Goal: Communication & Community: Answer question/provide support

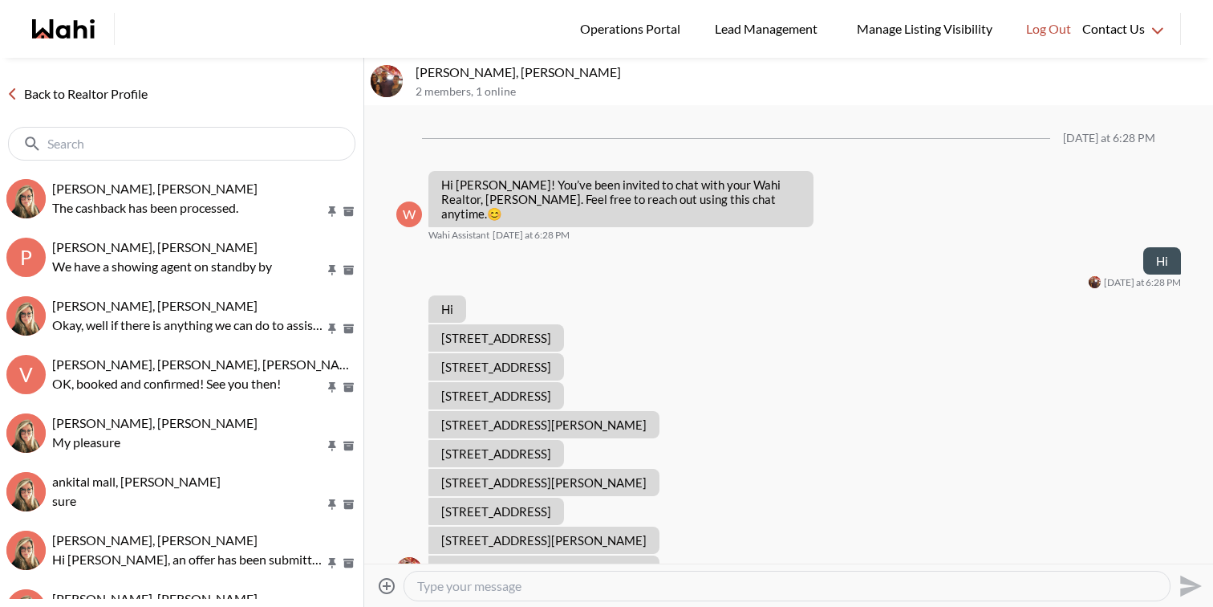
scroll to position [87, 0]
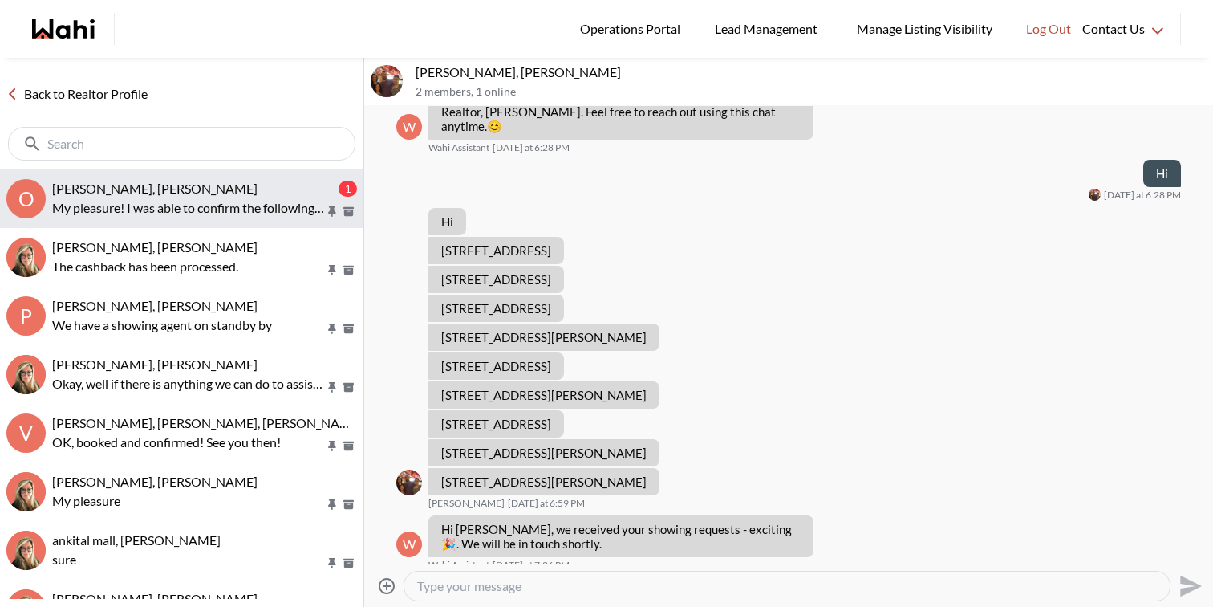
click at [237, 193] on span "[PERSON_NAME], [PERSON_NAME]" at bounding box center [154, 188] width 205 height 15
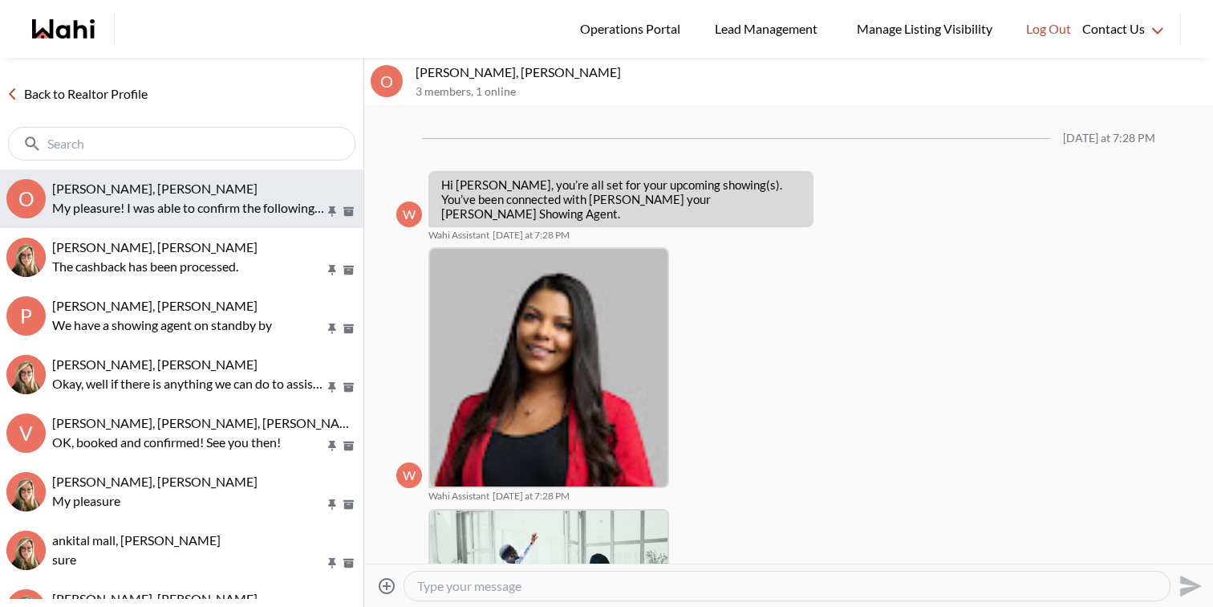
scroll to position [599, 0]
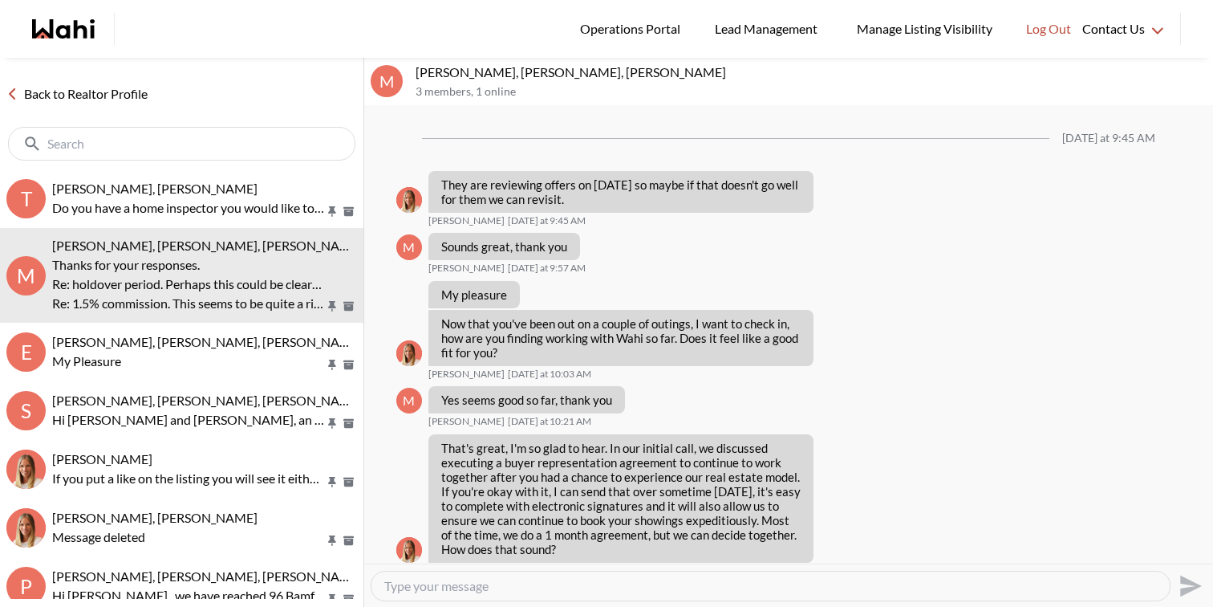
scroll to position [2270, 0]
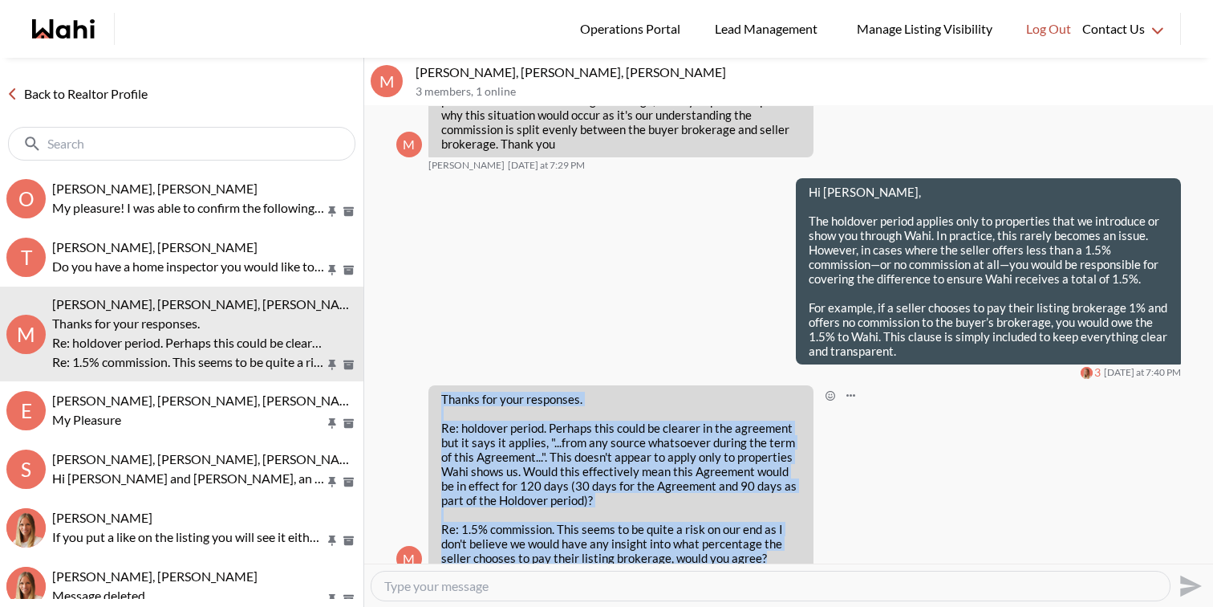
drag, startPoint x: 766, startPoint y: 530, endPoint x: 424, endPoint y: 364, distance: 380.7
click at [424, 385] on div "M Thanks for your responses. Re: holdover period. Perhaps this could be clearer…" at bounding box center [788, 485] width 785 height 201
copy div "Thanks for your responses. Re: holdover period. Perhaps this could be clearer i…"
click at [473, 592] on textarea "Type your message" at bounding box center [770, 586] width 773 height 16
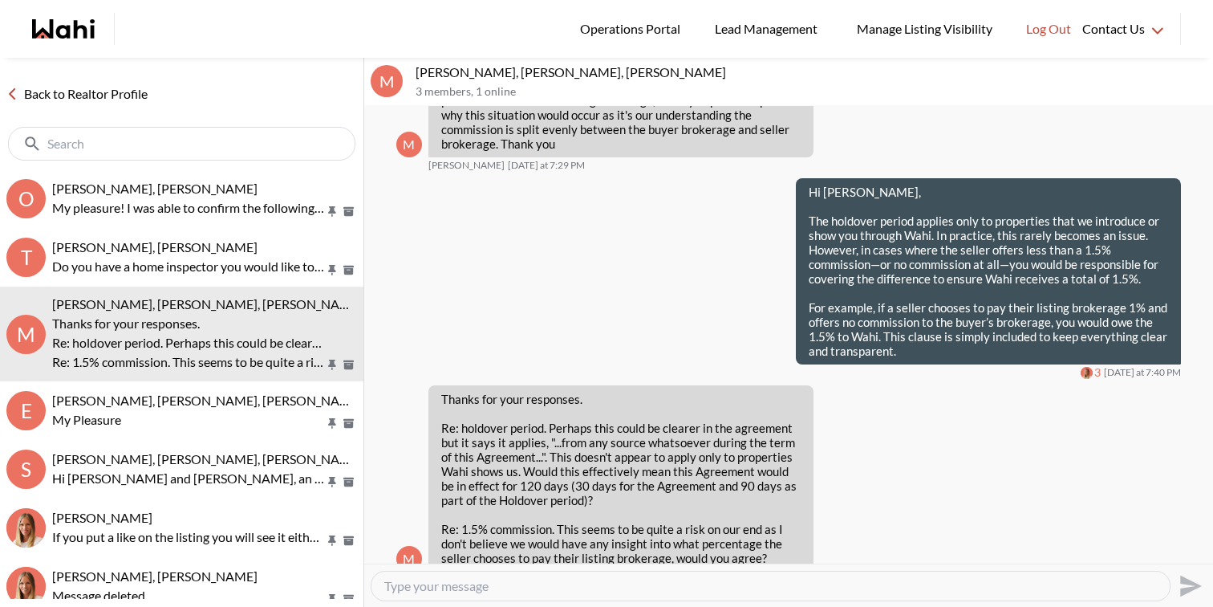
paste textarea "Re: Holdover period – The holdover clause only applies to properties that Wahi …"
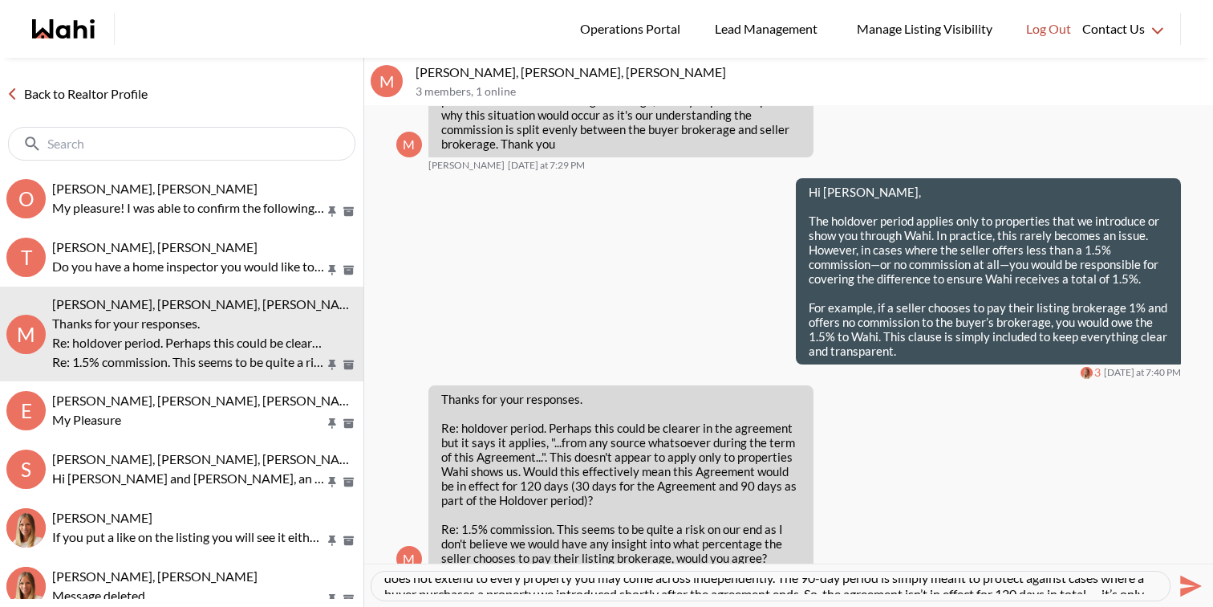
scroll to position [0, 0]
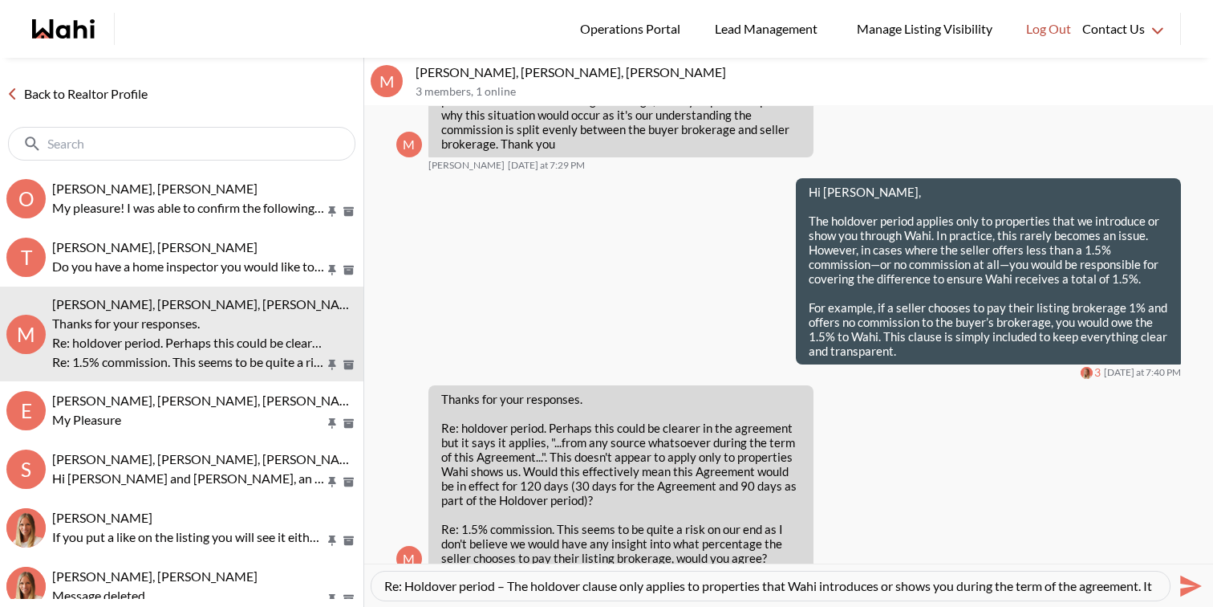
click at [382, 585] on div "Re: Holdover period – The holdover clause only applies to properties that Wahi …" at bounding box center [770, 585] width 798 height 29
click at [387, 585] on textarea "Re: Holdover period – The holdover clause only applies to properties that Wahi …" at bounding box center [770, 586] width 773 height 16
drag, startPoint x: 846, startPoint y: 585, endPoint x: 980, endPoint y: 659, distance: 152.7
click at [980, 606] on html "Logged In: Faraz Log out Operations Portal Lead Management Manage Listing Visib…" at bounding box center [606, 303] width 1213 height 607
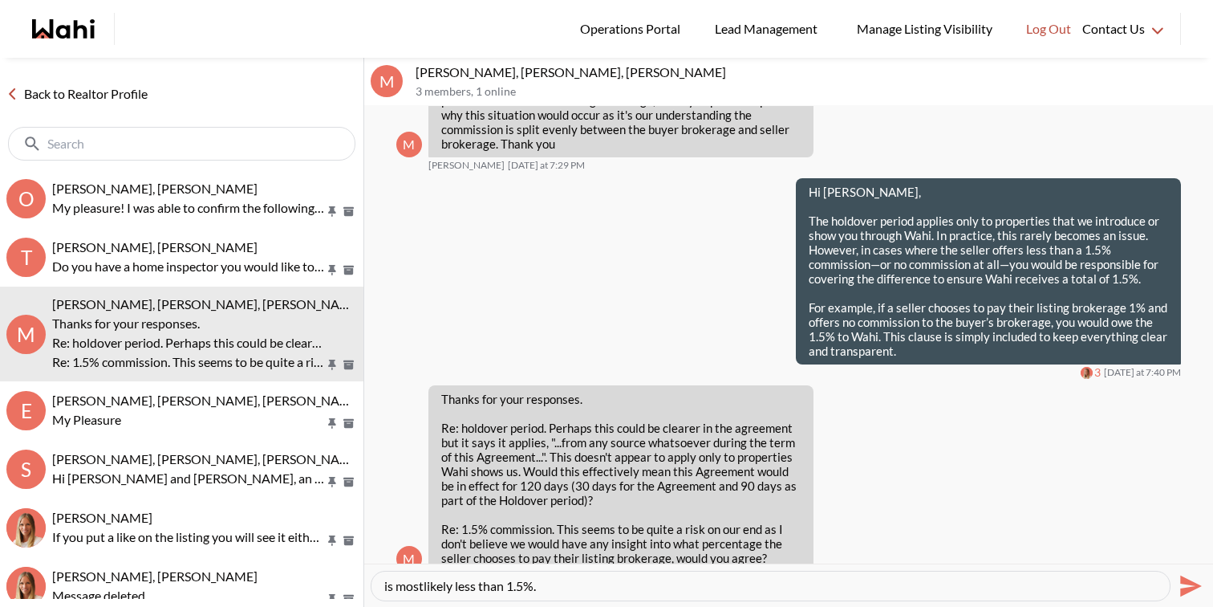
paste textarea "Re: Holdover period – The holdover clause only applies to properties that Wahi …"
type textarea "Hi Michael, Re: Holdover period – The holdover clause only applies to propertie…"
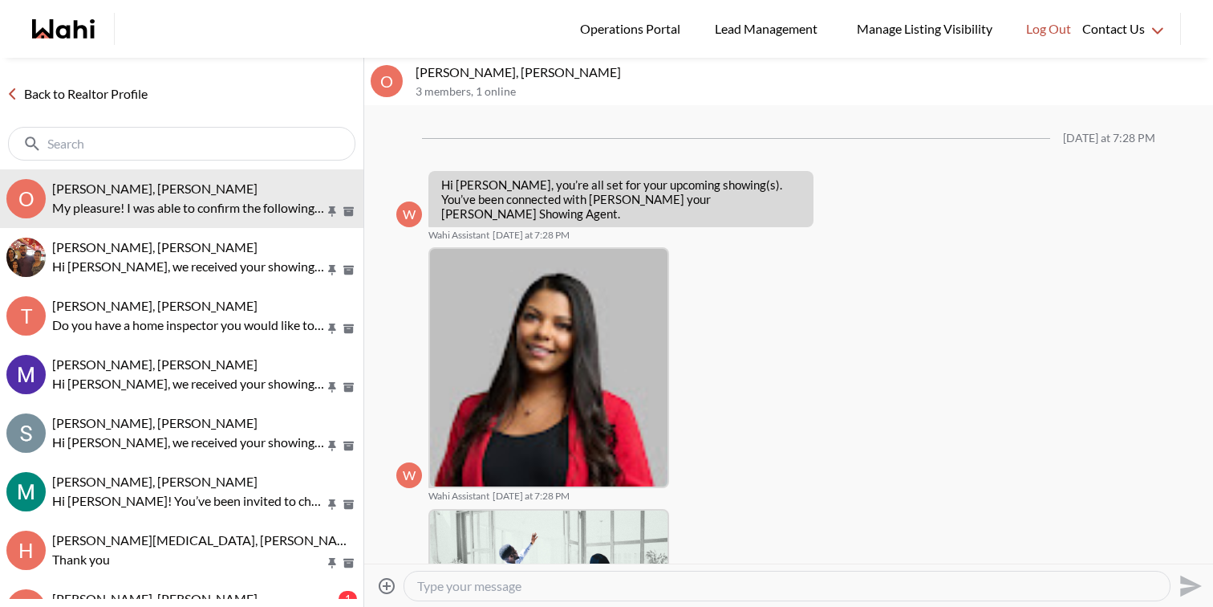
scroll to position [599, 0]
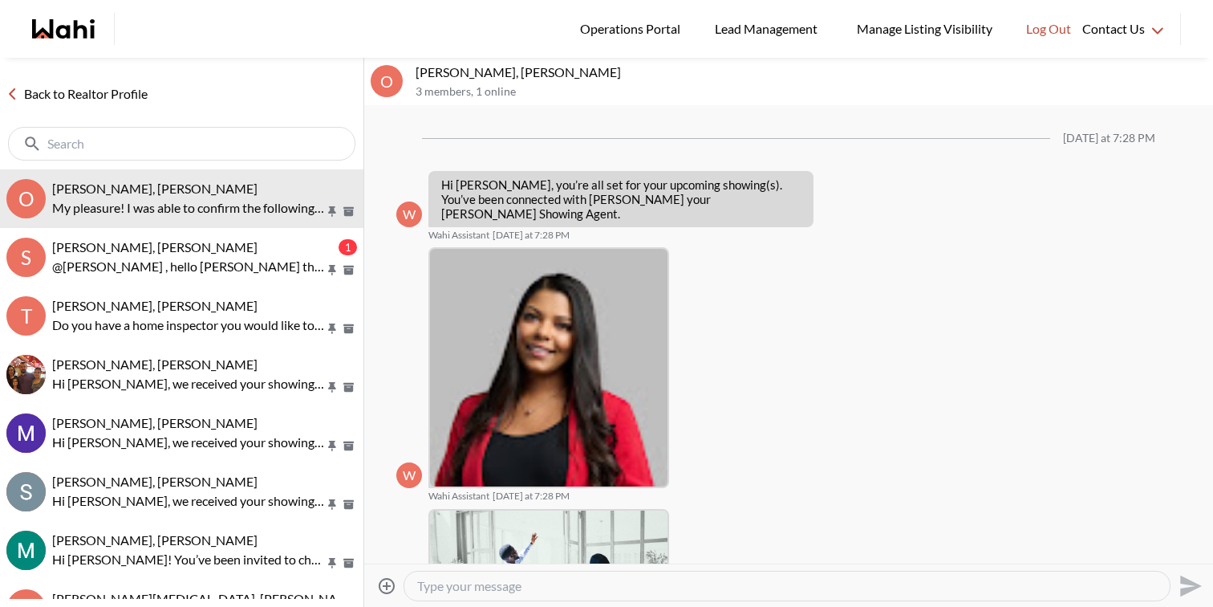
scroll to position [497, 0]
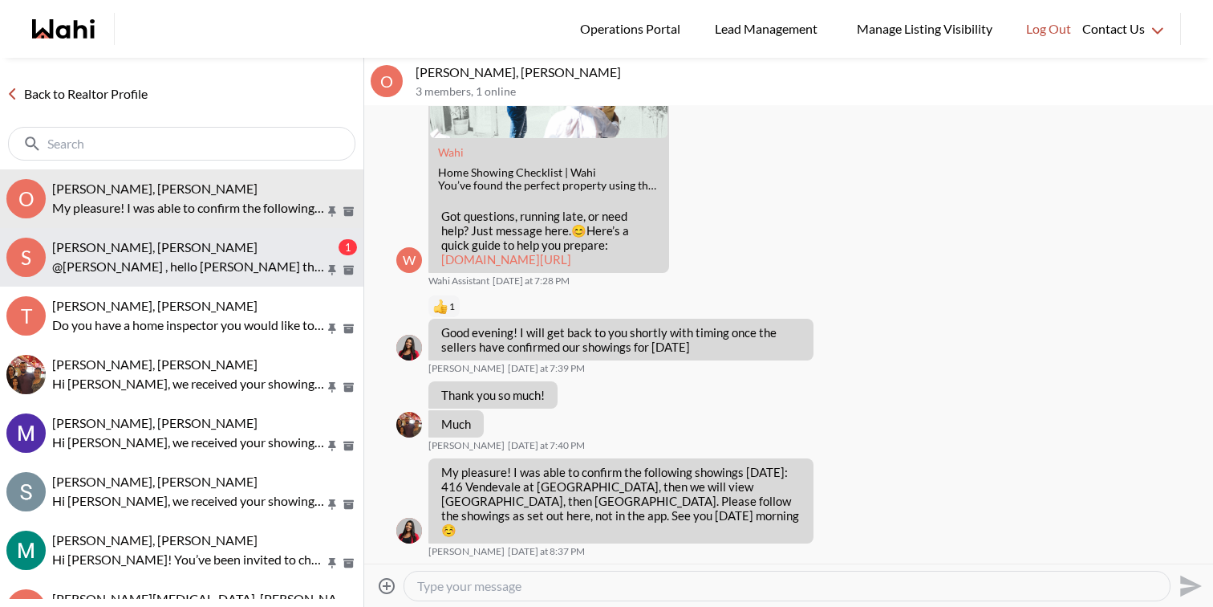
click at [197, 257] on p "@Scott Seiling , hello Scott this is paul here Wahi Showing agent i have receiv…" at bounding box center [188, 266] width 273 height 19
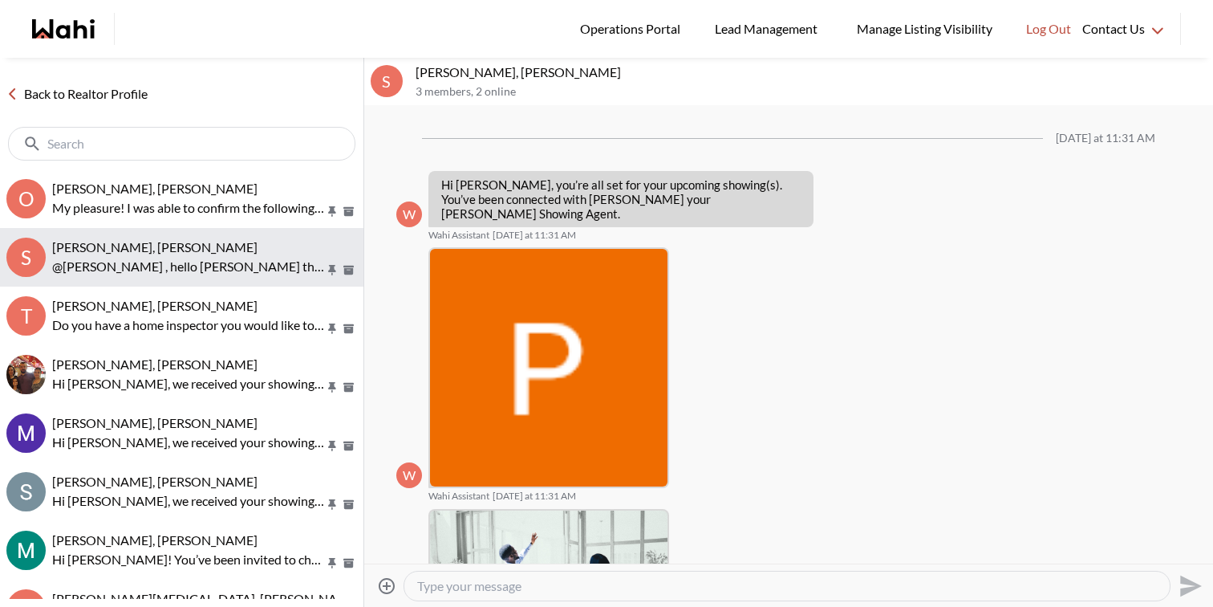
scroll to position [407, 0]
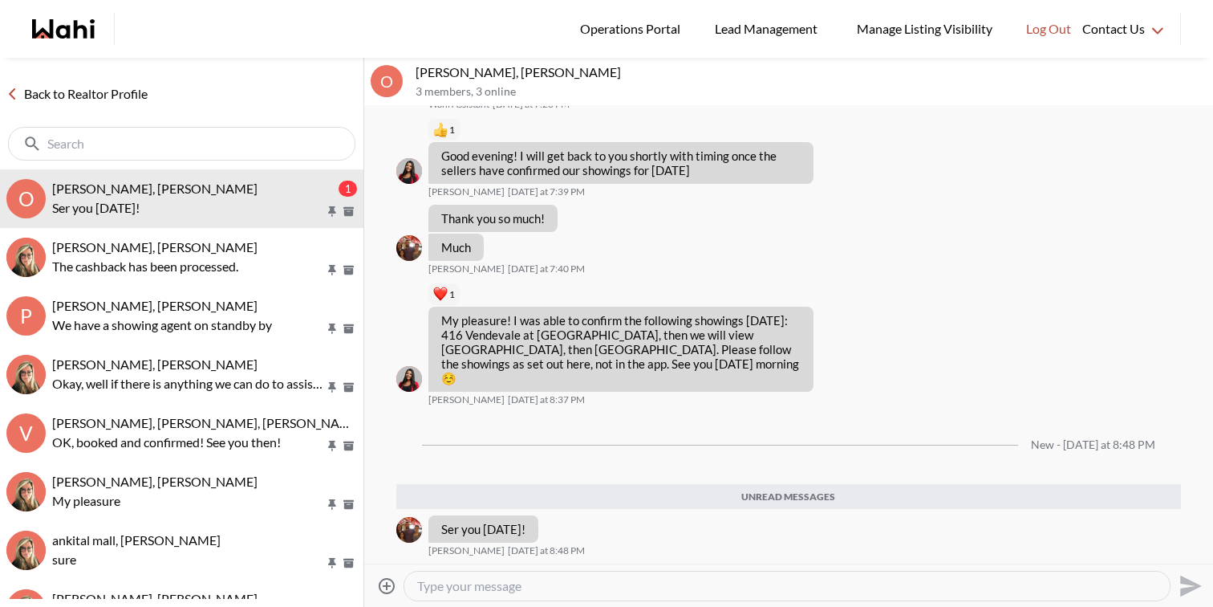
scroll to position [635, 0]
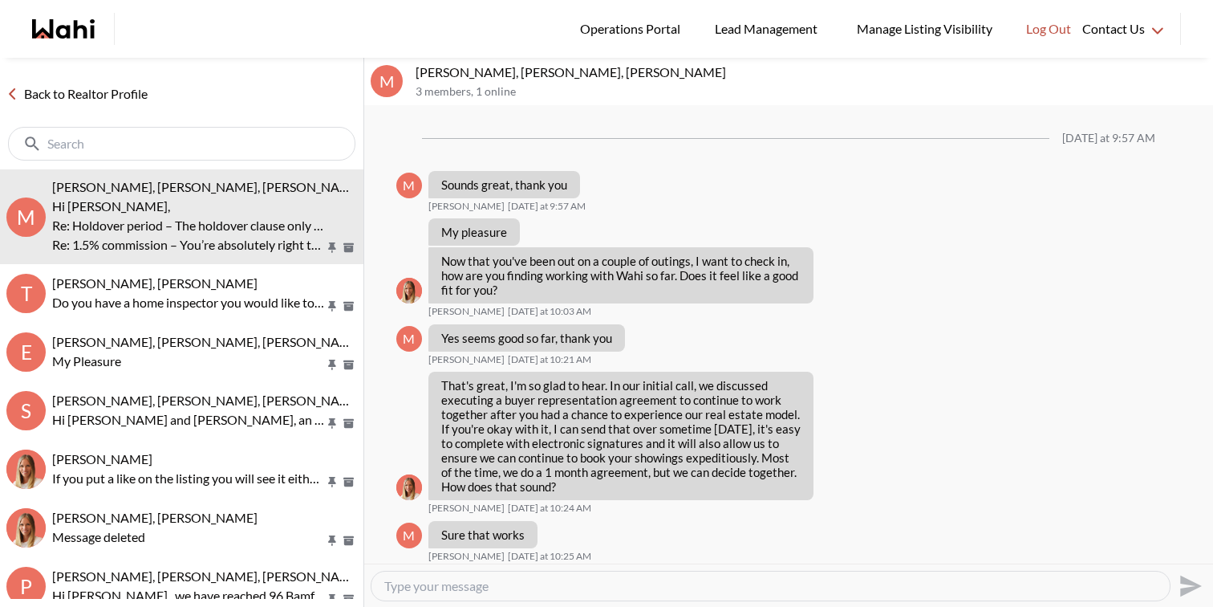
scroll to position [2472, 0]
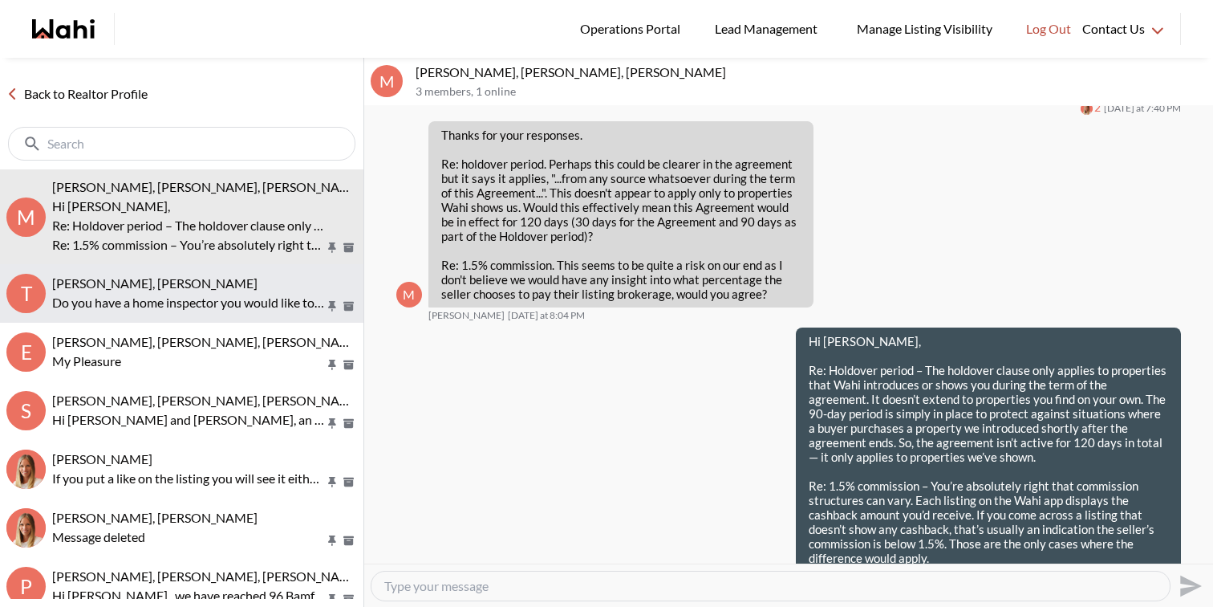
click at [185, 278] on span "[PERSON_NAME], [PERSON_NAME]" at bounding box center [154, 282] width 205 height 15
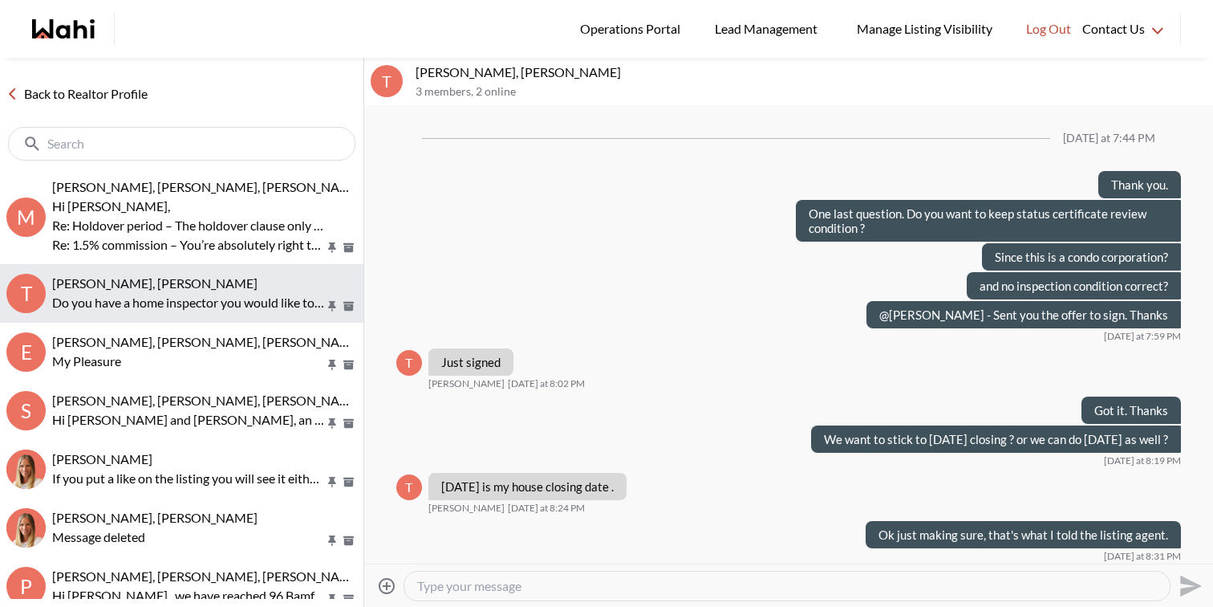
scroll to position [761, 0]
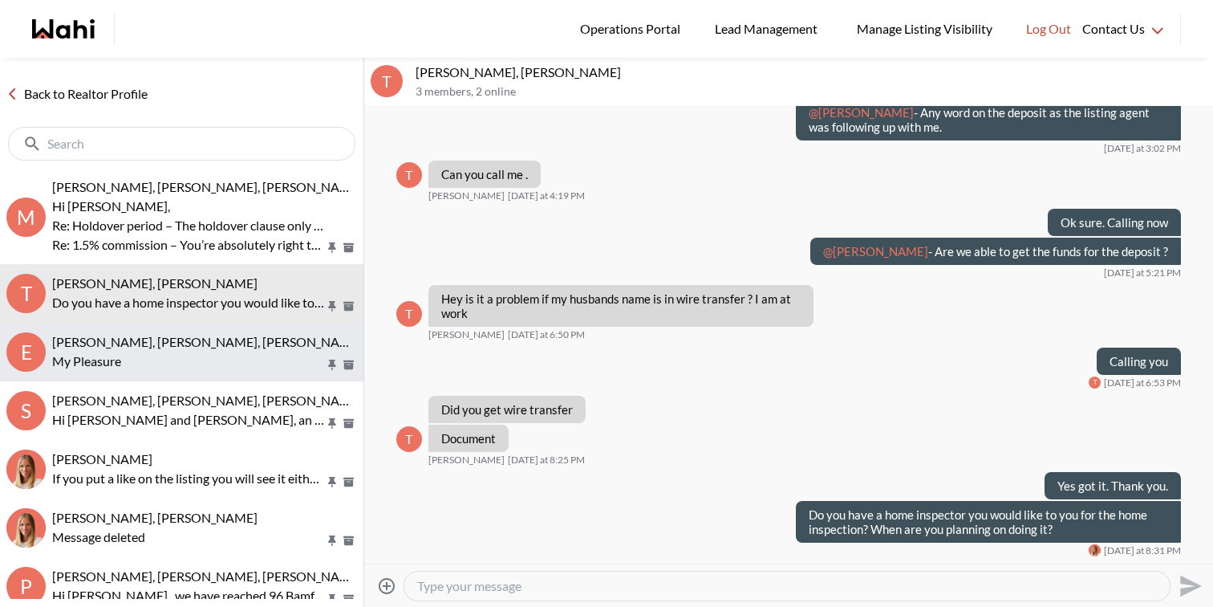
click at [194, 358] on p "My Pleasure" at bounding box center [188, 360] width 273 height 19
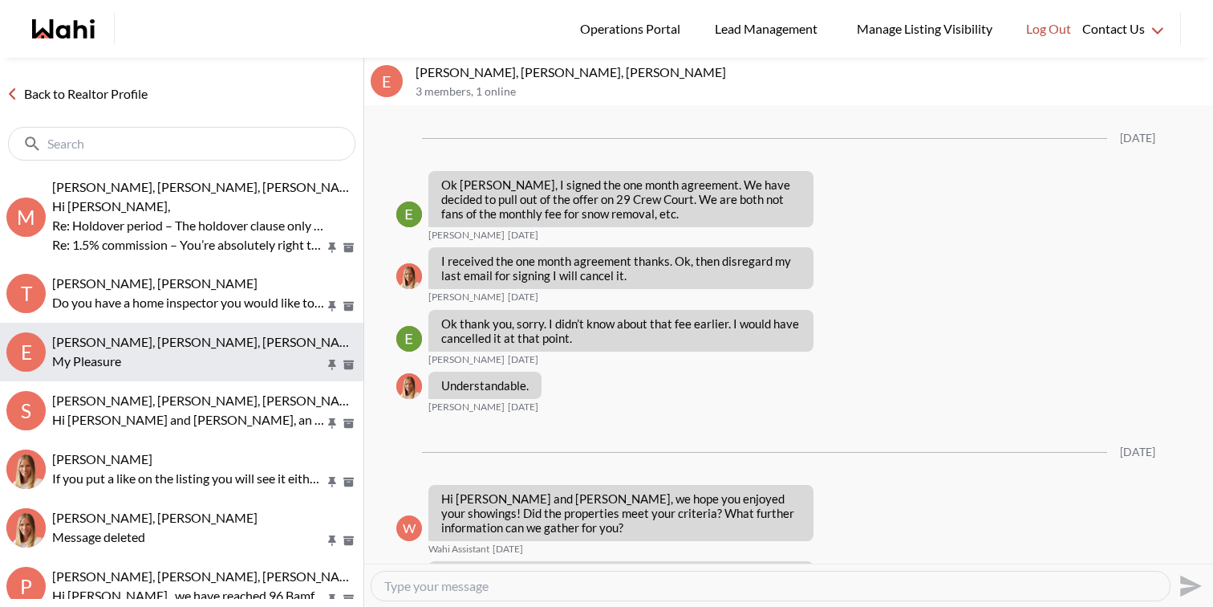
scroll to position [1549, 0]
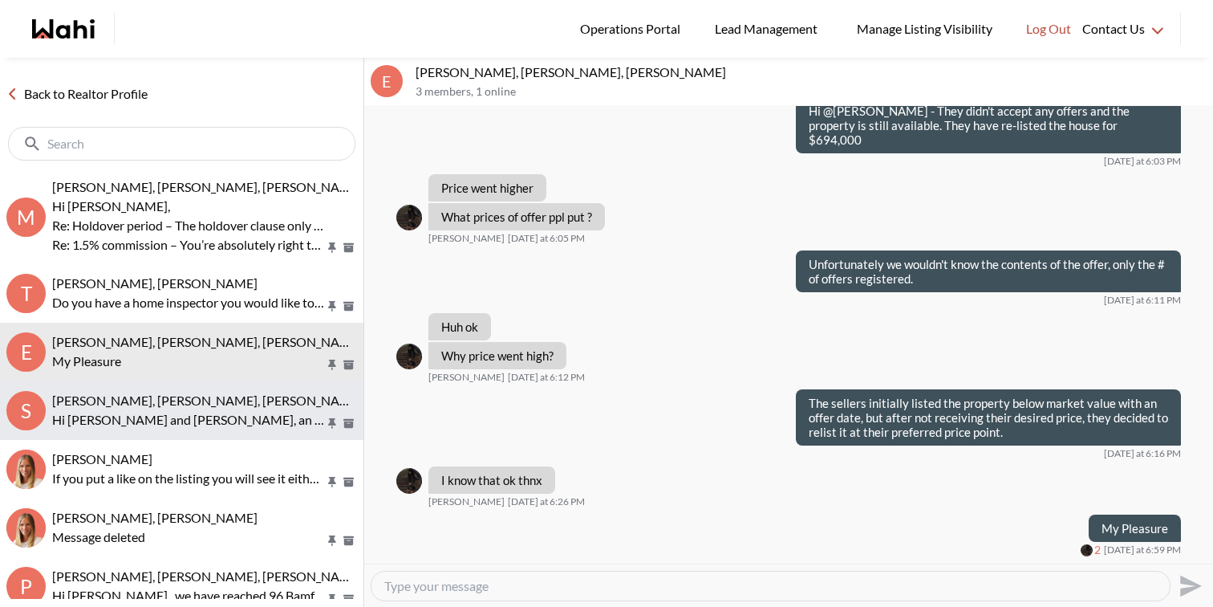
click at [197, 390] on button "S Sourav Singh, Kirti Pal, Michelle Hi Sourav and Kirti, an offer has been subm…" at bounding box center [181, 410] width 363 height 59
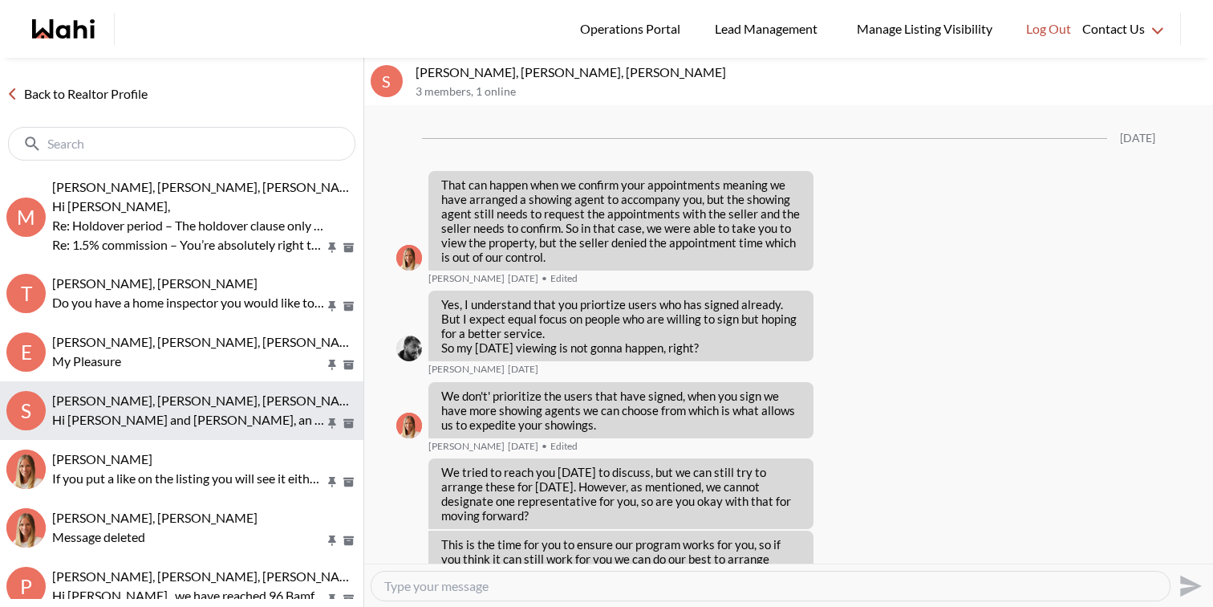
scroll to position [3616, 0]
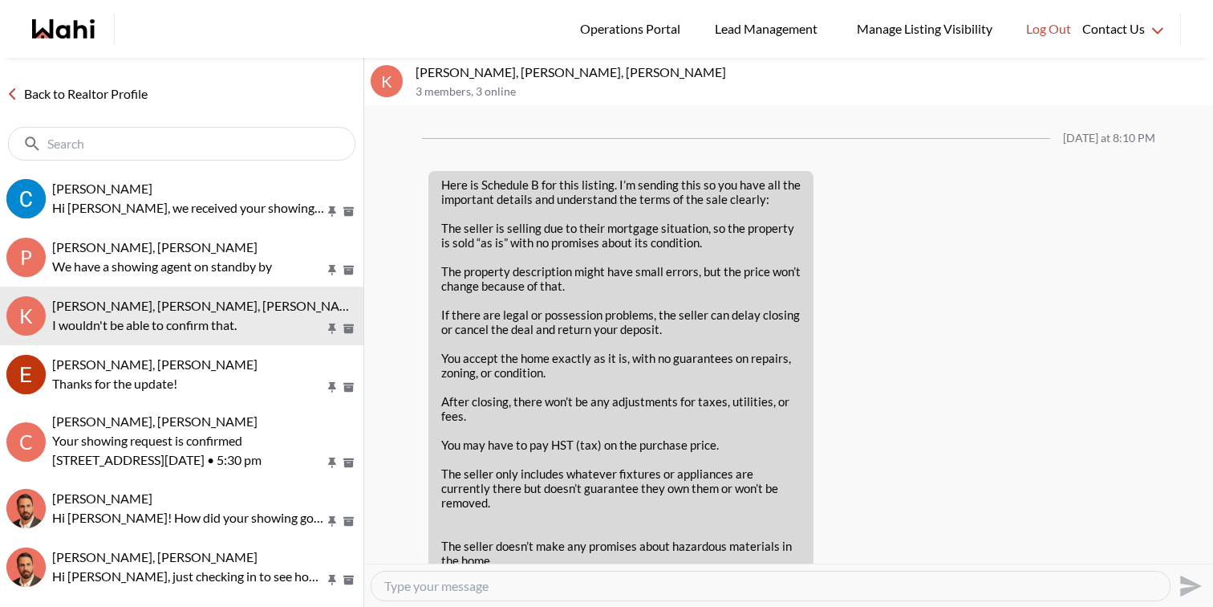
scroll to position [2540, 0]
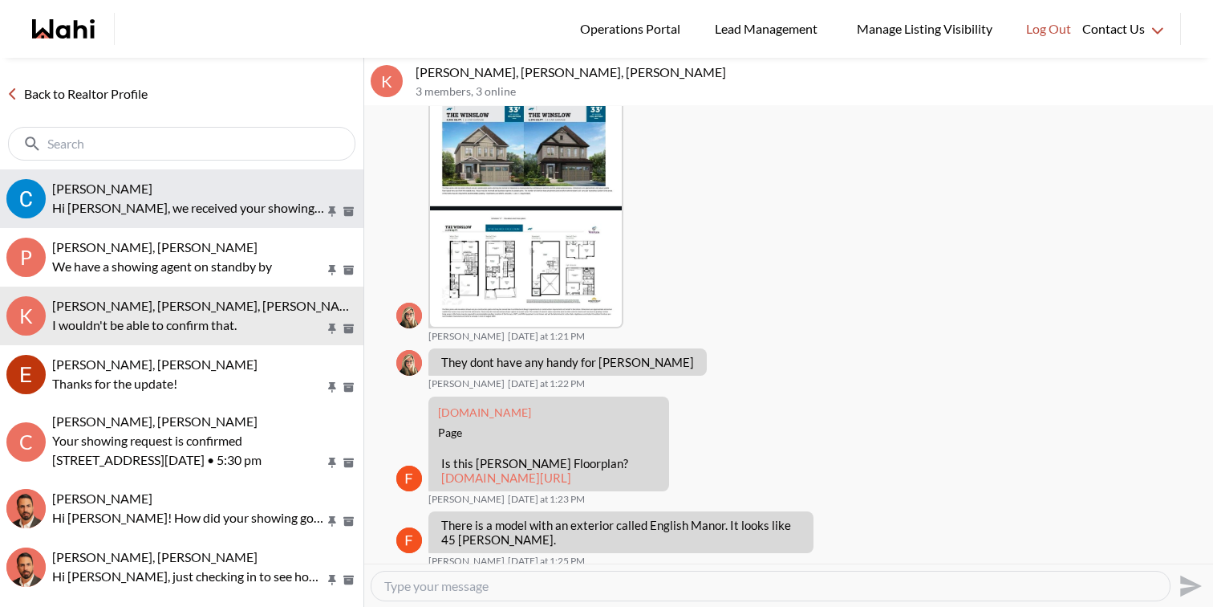
click at [185, 192] on div "Callum Ryan, Behnam" at bounding box center [204, 189] width 305 height 16
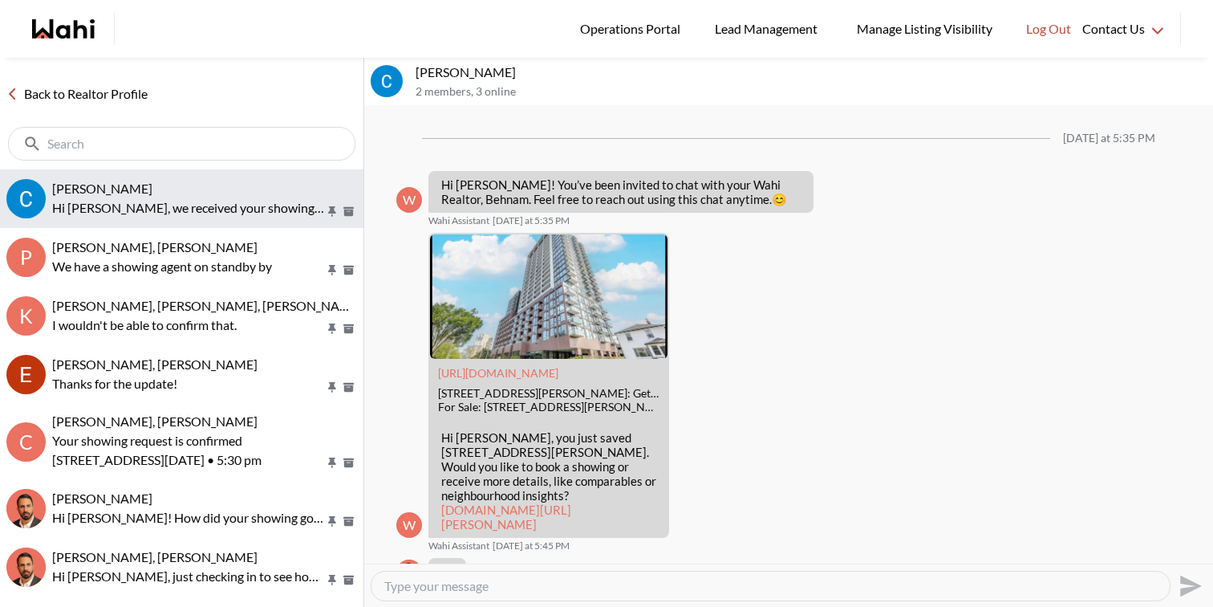
scroll to position [1747, 0]
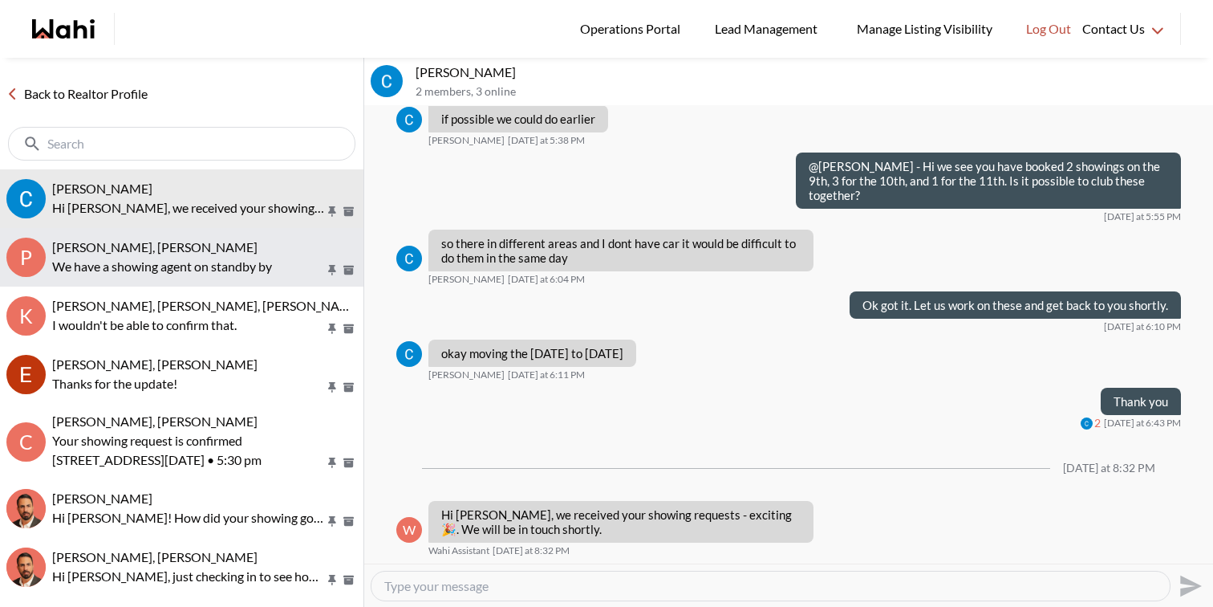
click at [193, 245] on span "Puja Mandal, Barbara, Behnam" at bounding box center [154, 246] width 205 height 15
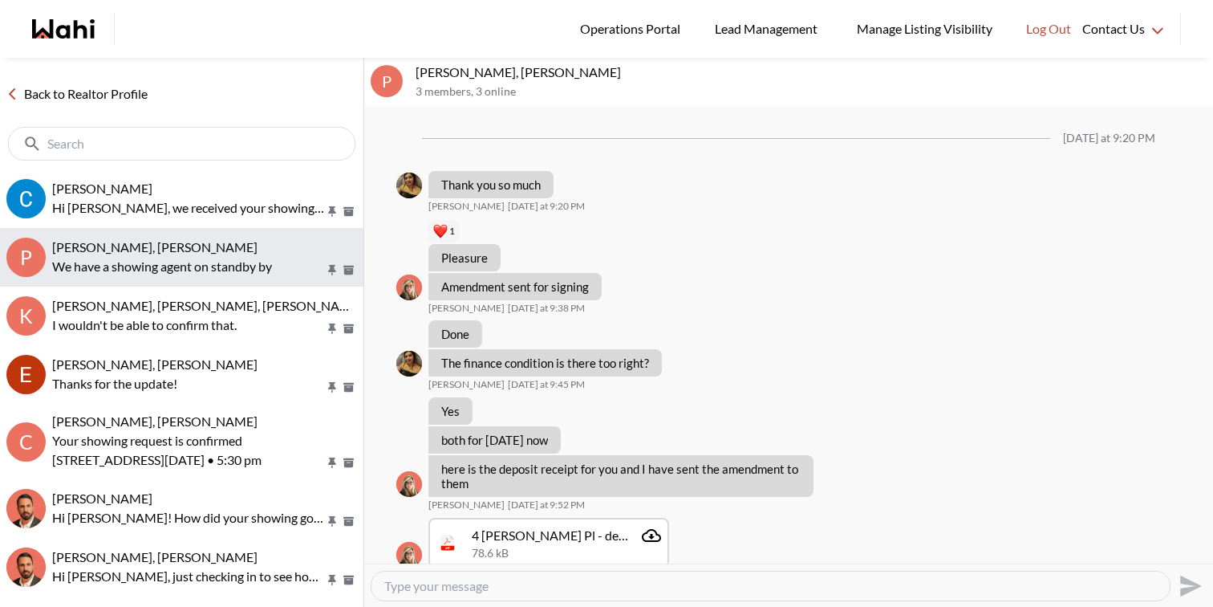
scroll to position [1037, 0]
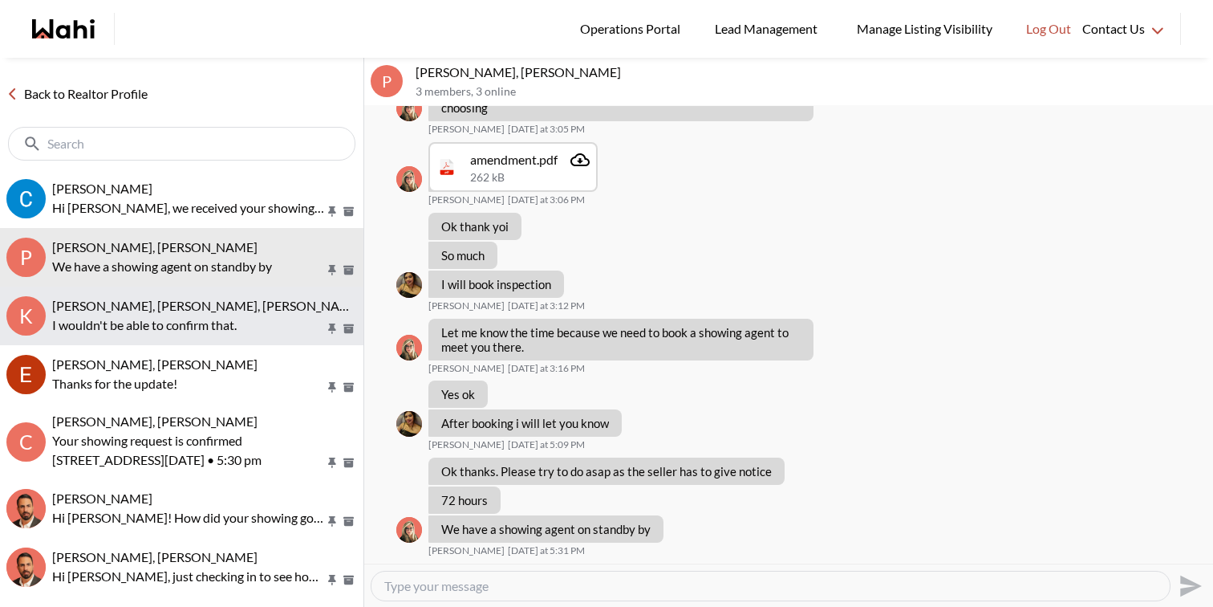
click at [205, 320] on p "I wouldn't be able to confirm that." at bounding box center [188, 324] width 273 height 19
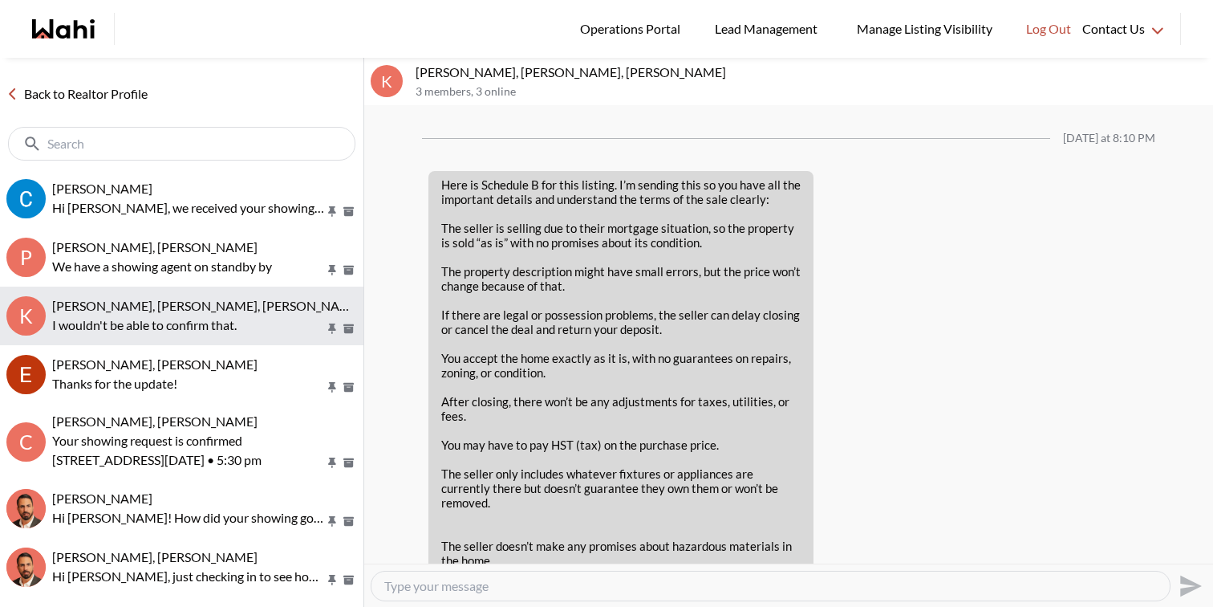
scroll to position [2540, 0]
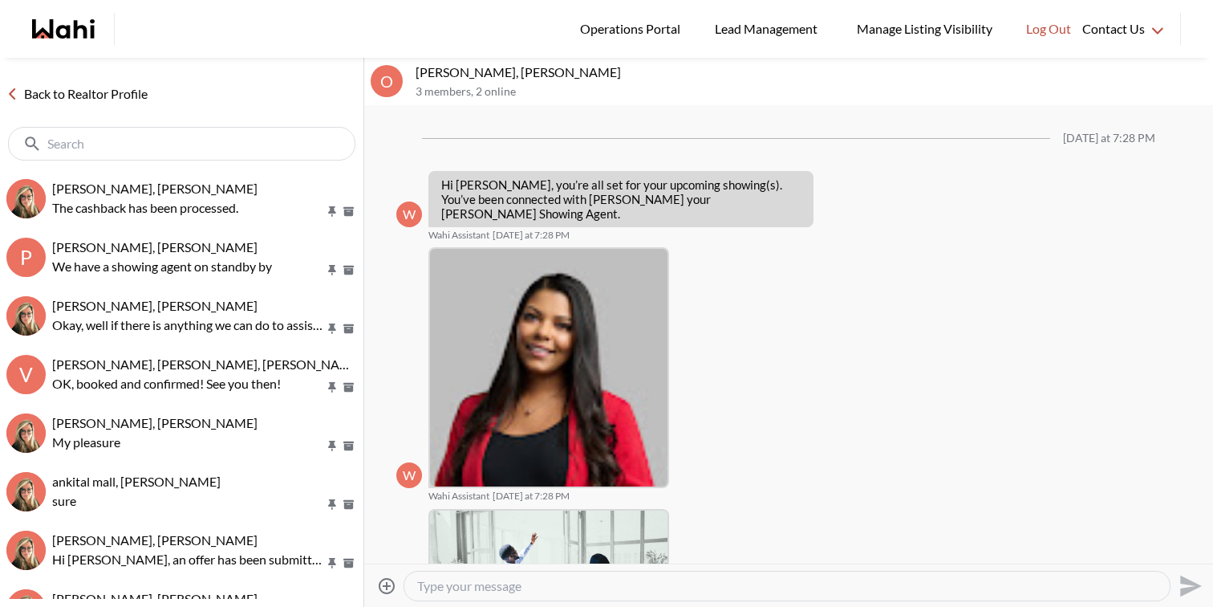
scroll to position [570, 0]
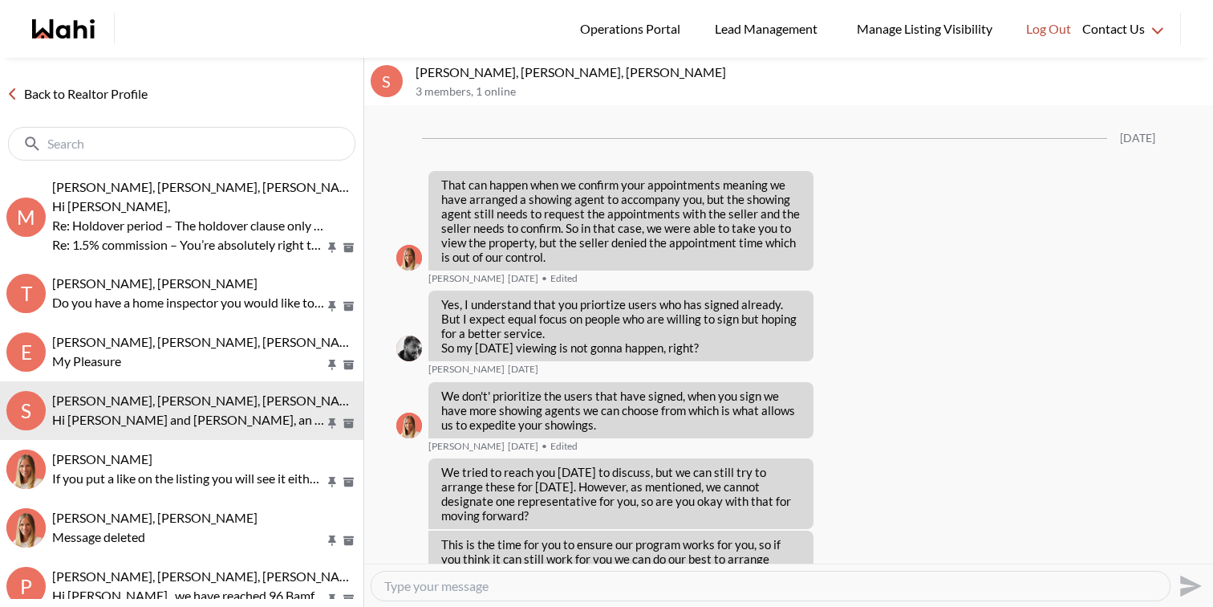
scroll to position [3616, 0]
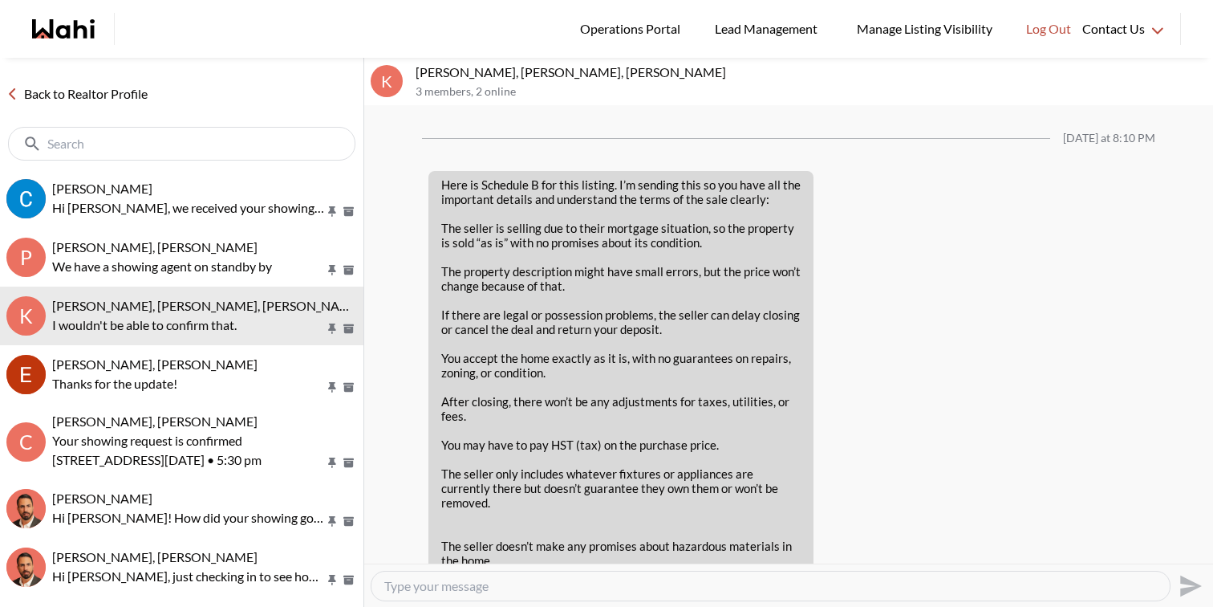
scroll to position [2540, 0]
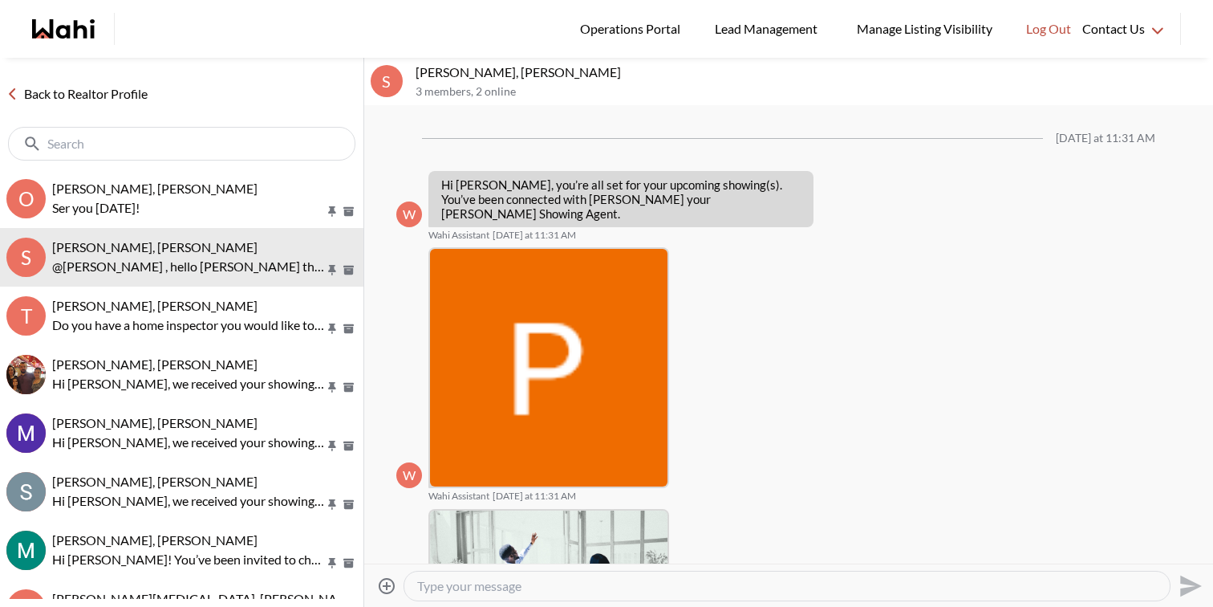
scroll to position [303, 0]
